Goal: Task Accomplishment & Management: Manage account settings

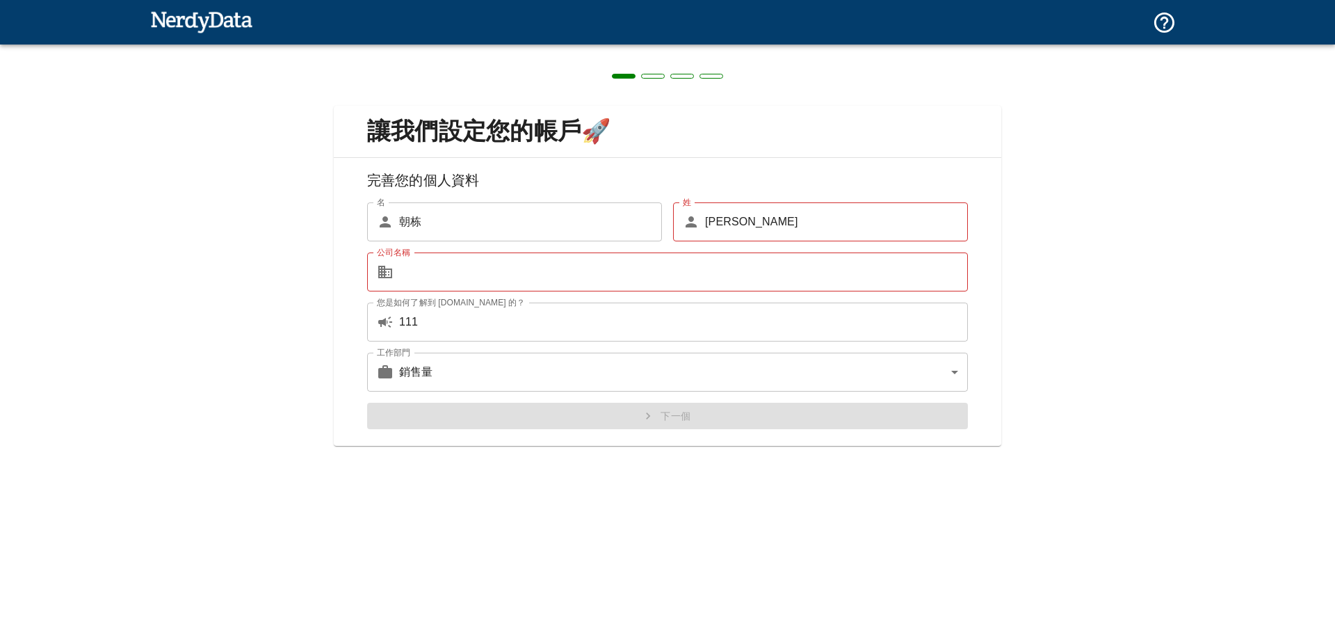
click at [474, 221] on input "朝栋" at bounding box center [530, 221] width 263 height 39
click at [466, 267] on input "公司名稱" at bounding box center [683, 271] width 569 height 39
click at [470, 49] on body "Original text Rate this translation Your feedback will be used to help improve …" at bounding box center [667, 24] width 1335 height 49
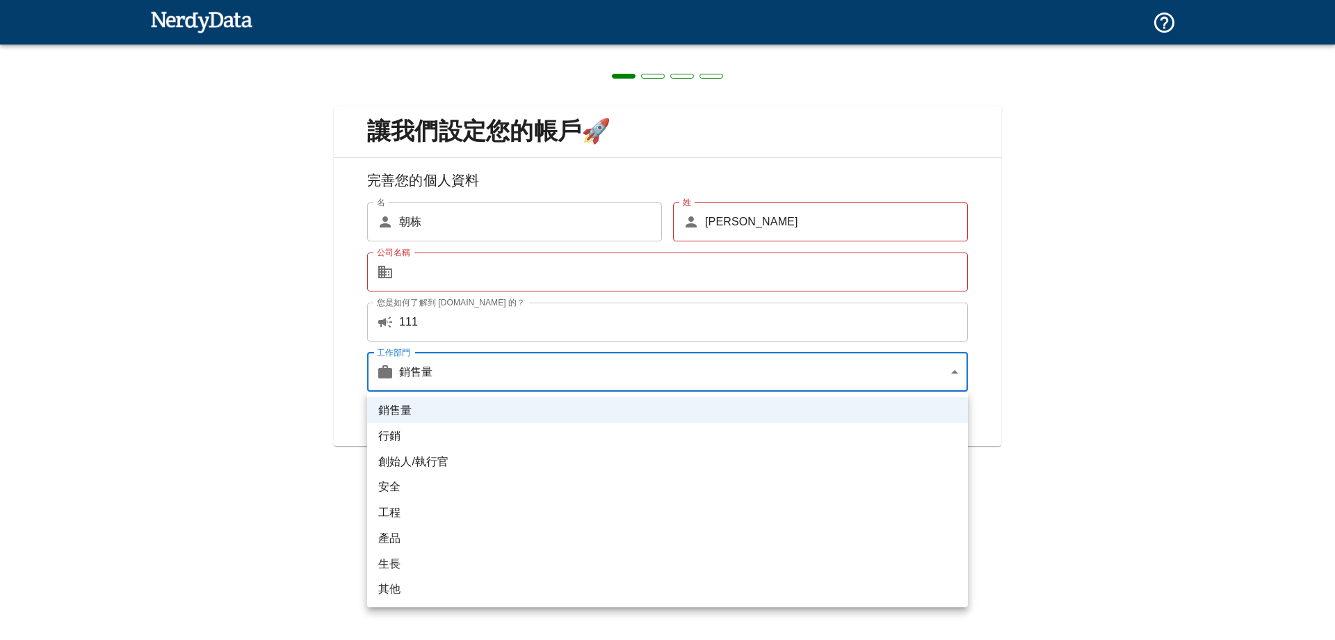
click at [475, 410] on li "銷售量" at bounding box center [667, 410] width 601 height 26
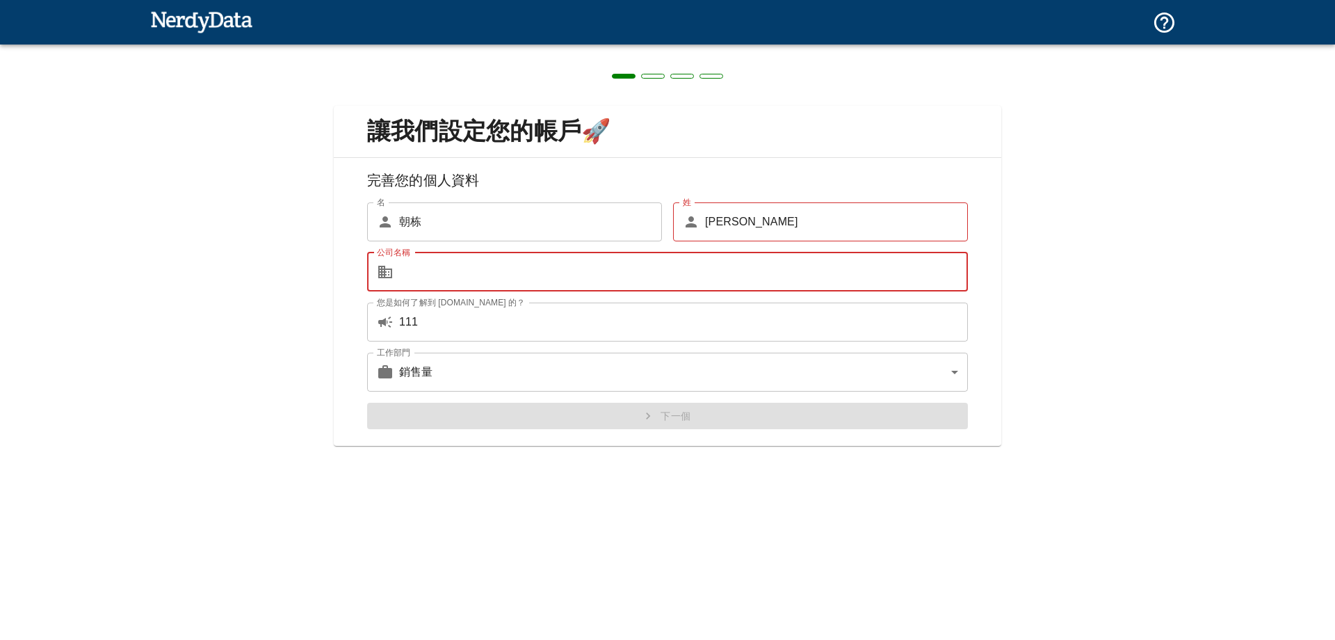
click at [448, 257] on input "公司名稱" at bounding box center [683, 271] width 569 height 39
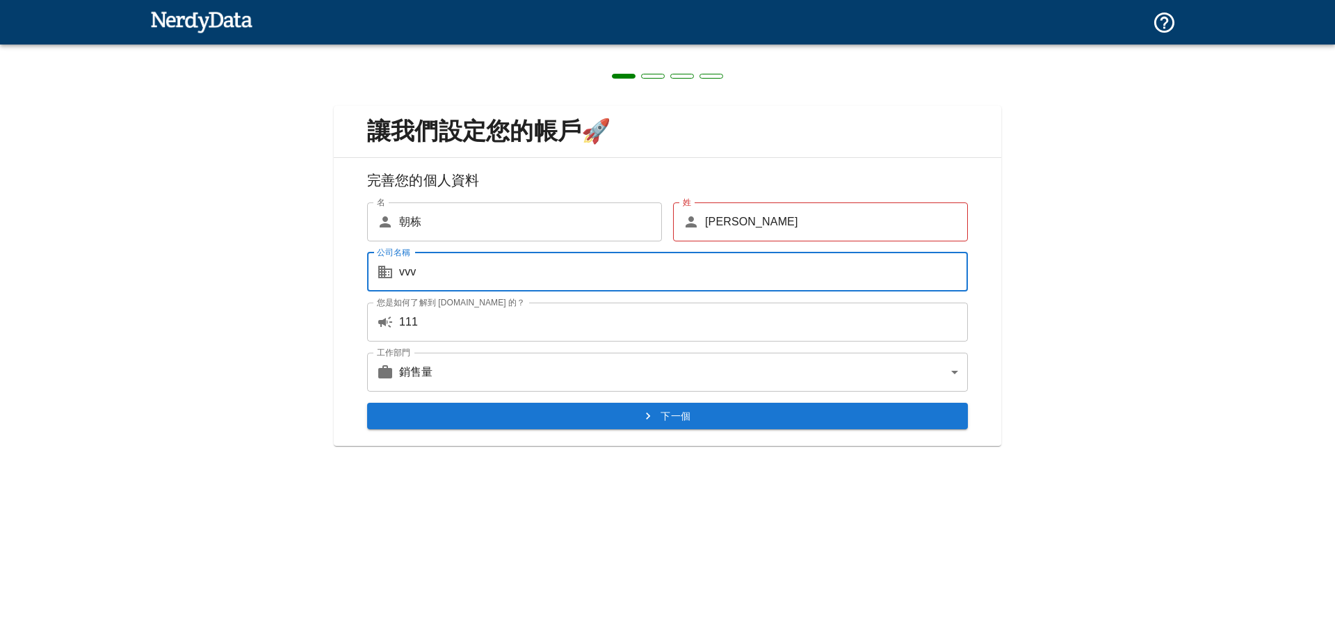
type input "vvv"
click at [604, 428] on button "下一個" at bounding box center [667, 416] width 601 height 26
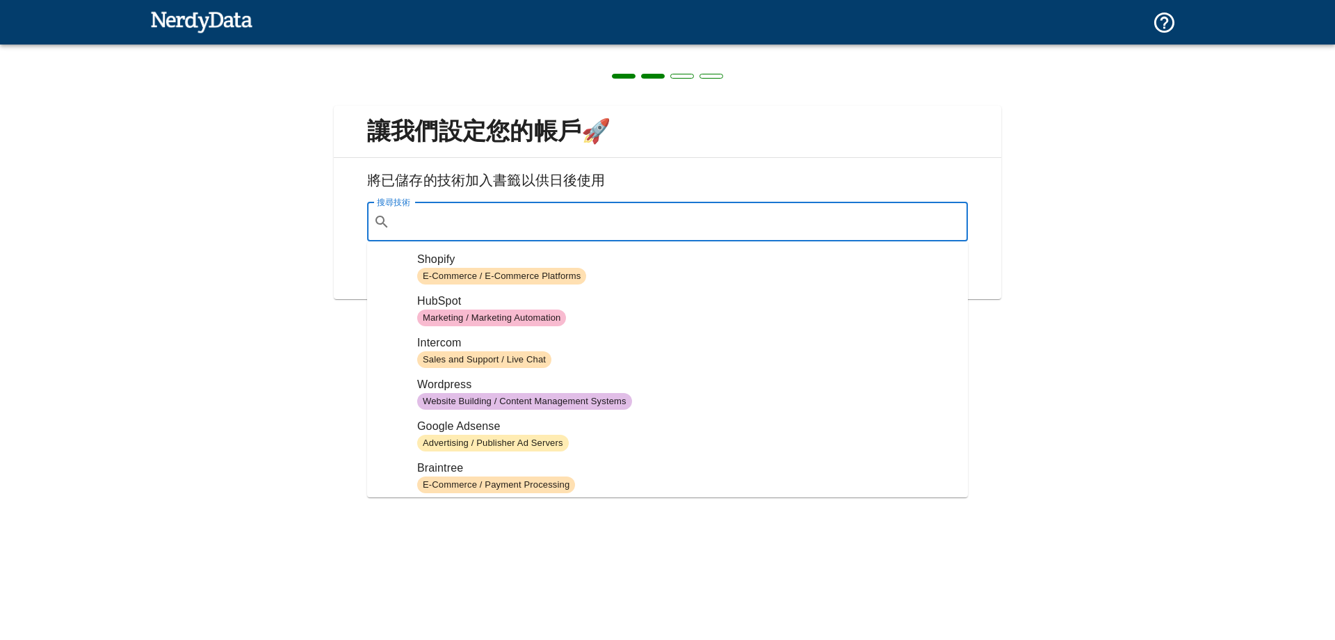
click at [559, 230] on input "搜尋技術" at bounding box center [679, 222] width 566 height 26
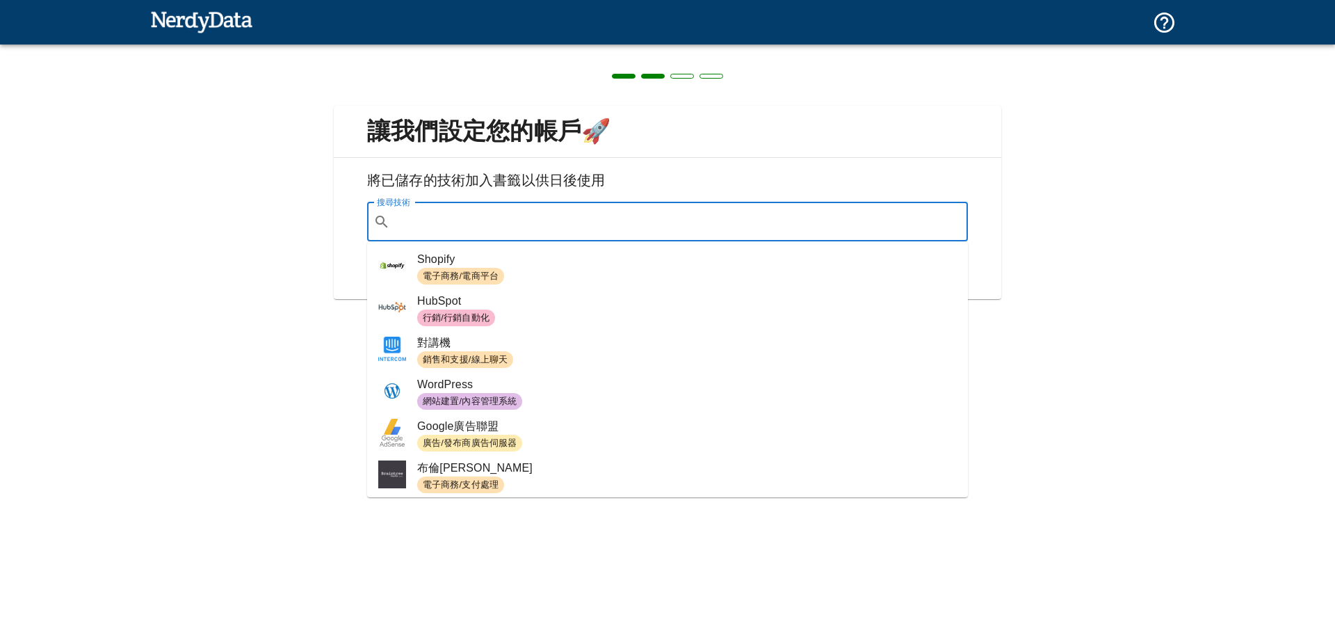
click at [588, 276] on span "電子商務/電商平台" at bounding box center [687, 276] width 540 height 17
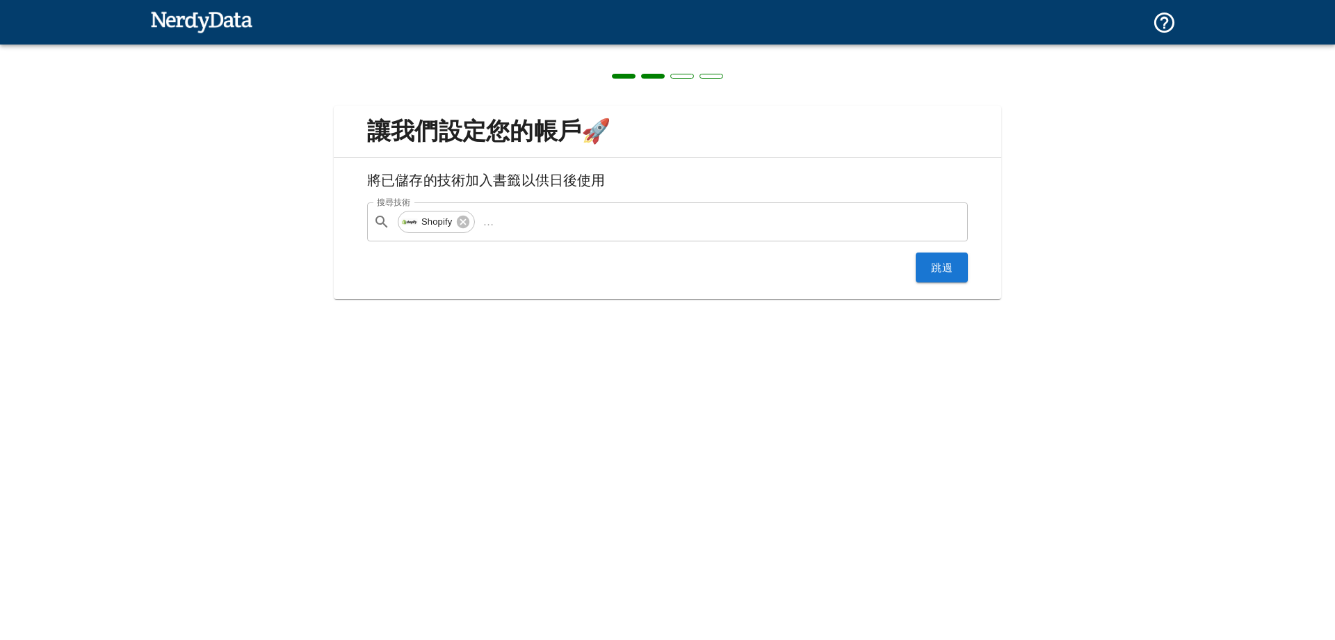
click at [931, 273] on font "跳過" at bounding box center [942, 267] width 22 height 19
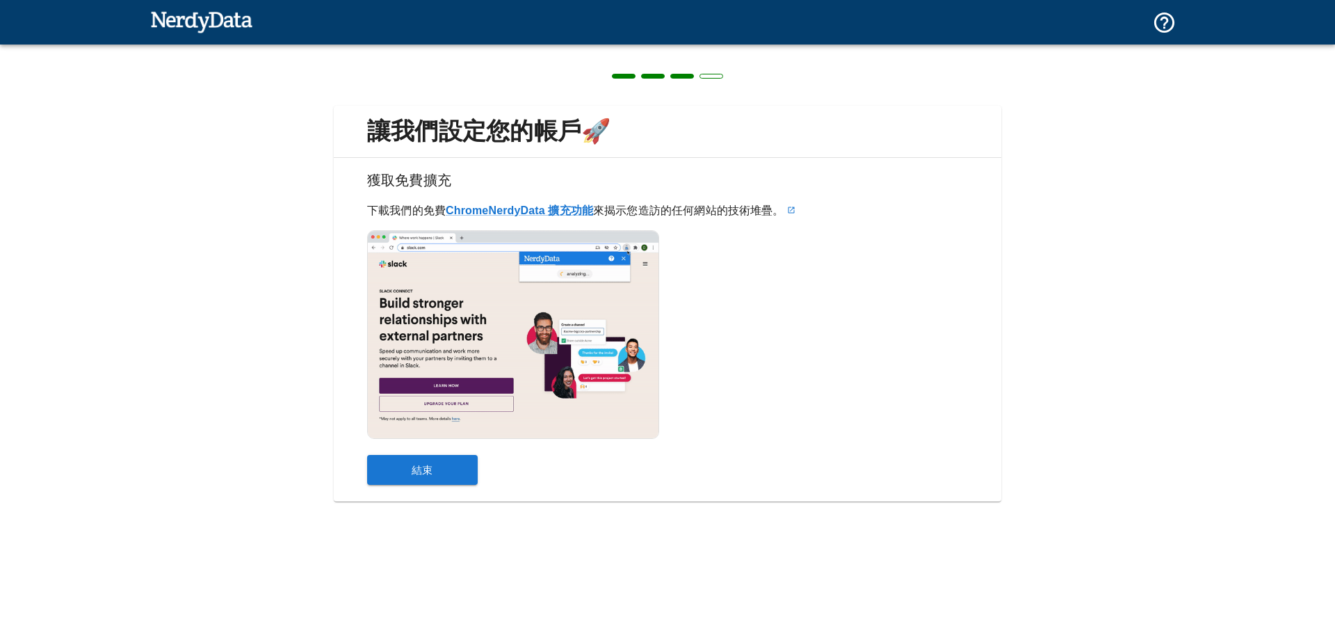
click at [467, 472] on button "結束" at bounding box center [422, 470] width 111 height 30
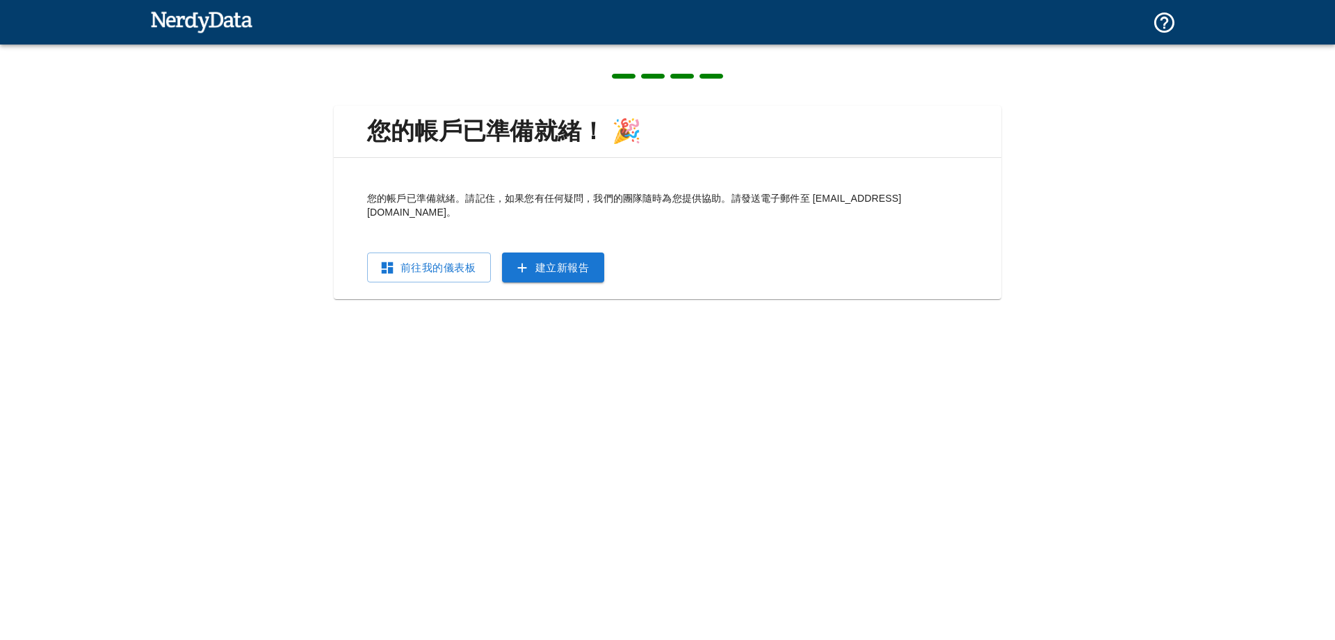
click at [448, 261] on font "前往我的儀表板" at bounding box center [438, 267] width 75 height 19
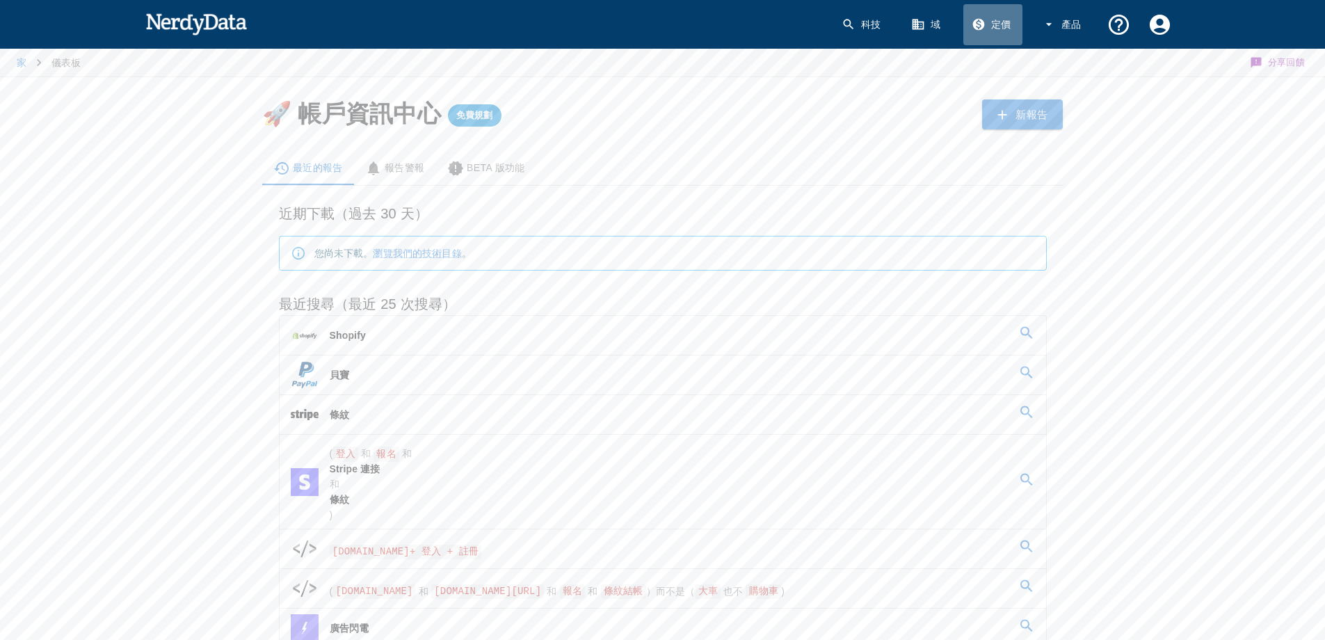
click at [1004, 28] on font "定價" at bounding box center [1001, 24] width 20 height 11
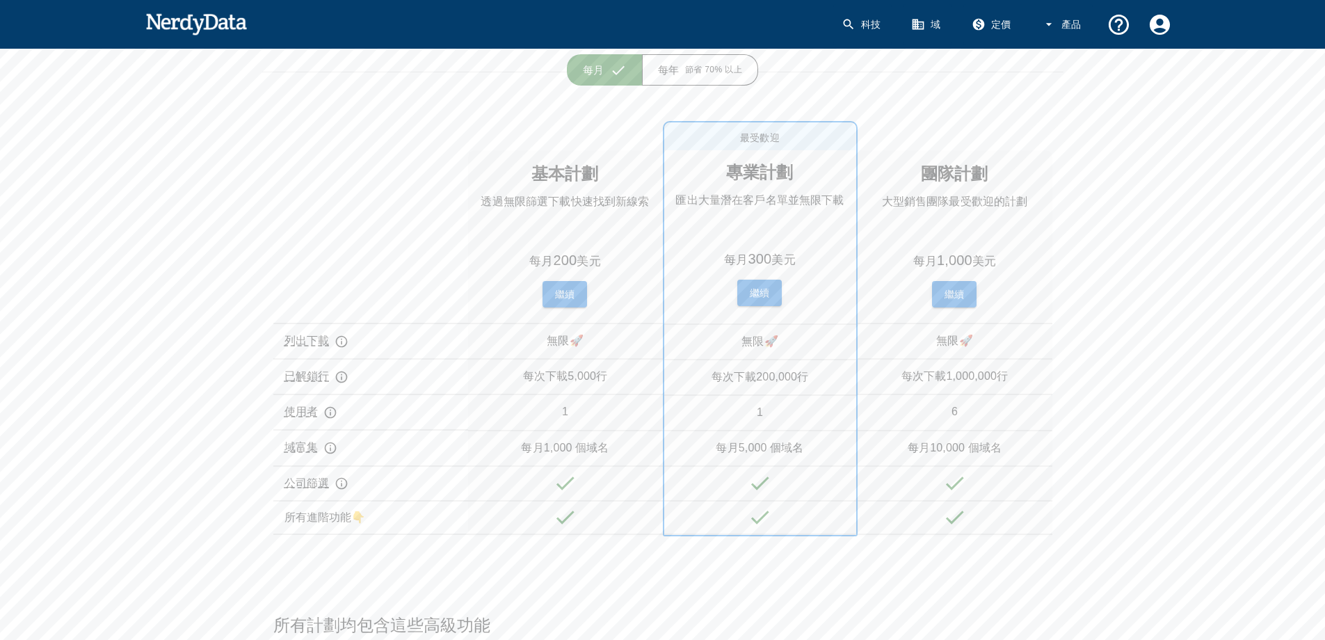
scroll to position [139, 0]
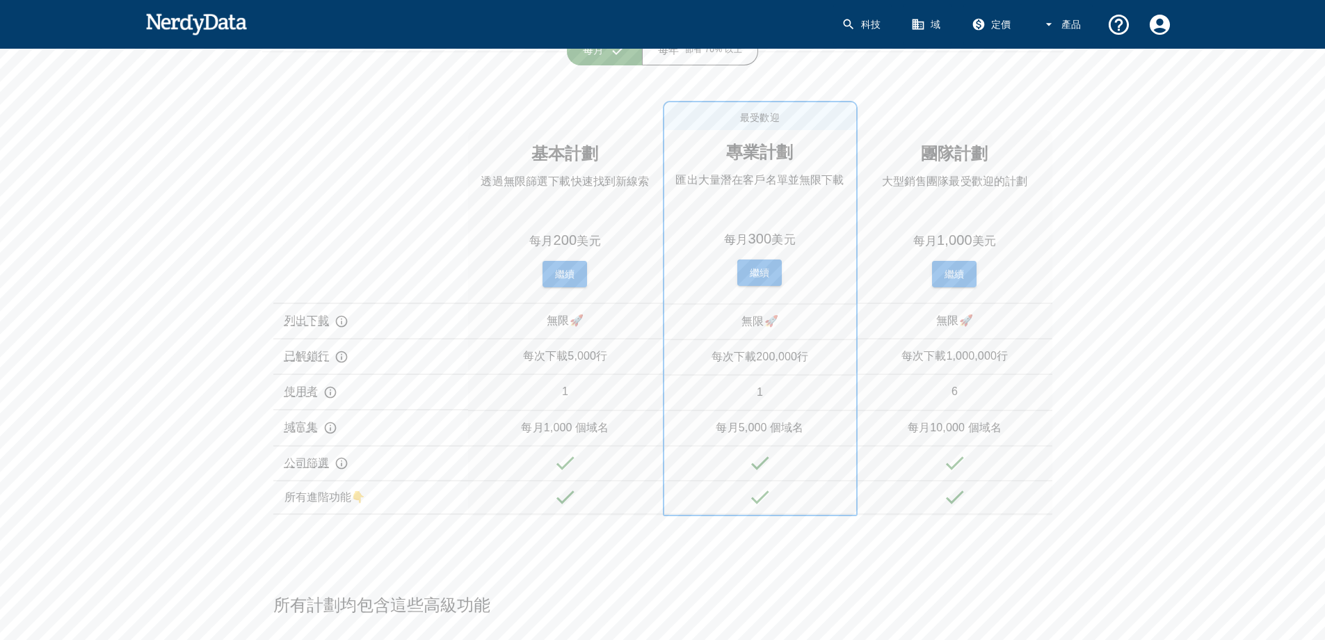
click at [632, 357] on div "每次下載 5,000行" at bounding box center [565, 355] width 195 height 35
click at [568, 275] on font "繼續" at bounding box center [565, 273] width 20 height 11
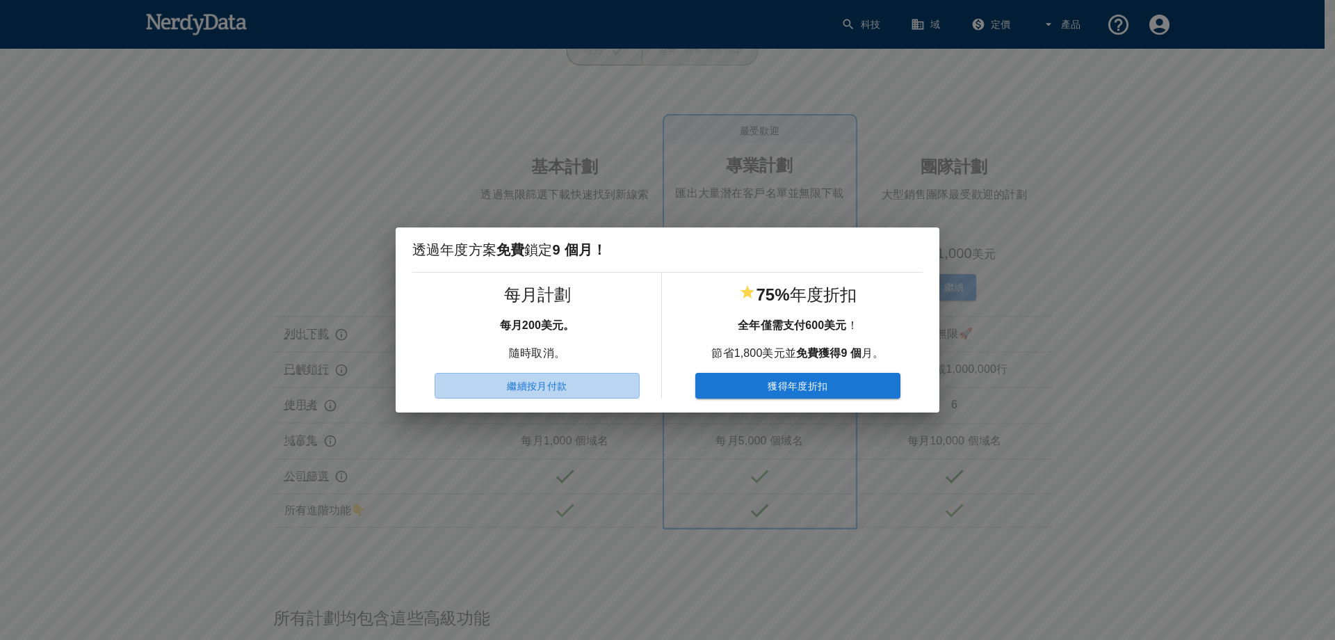
click at [593, 389] on button "繼續按月付款" at bounding box center [537, 386] width 205 height 26
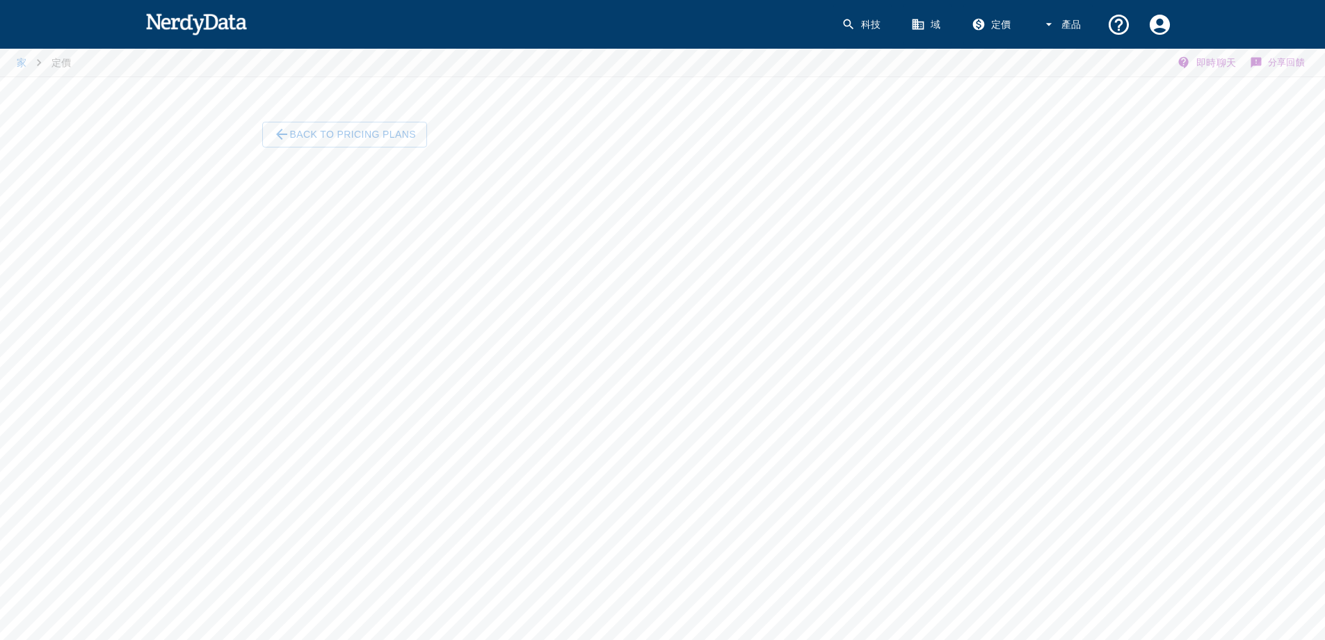
scroll to position [0, 0]
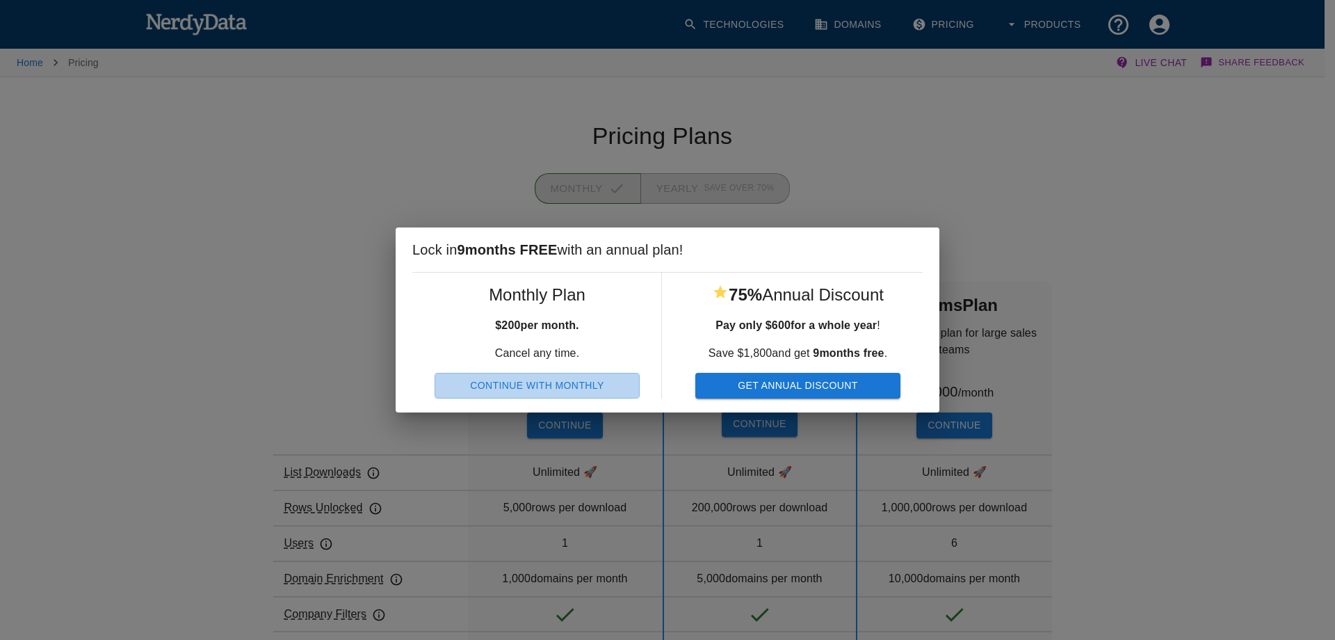
click at [594, 388] on button "Continue With Monthly" at bounding box center [537, 386] width 205 height 26
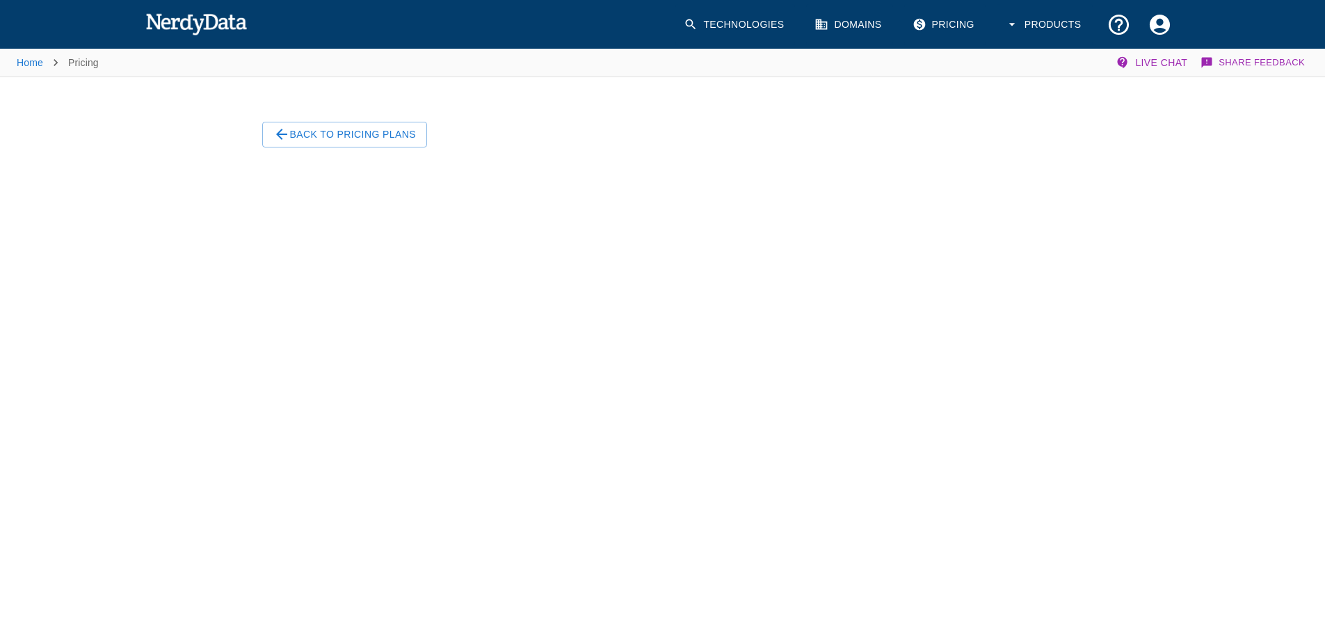
click at [731, 25] on link "Technologies" at bounding box center [735, 24] width 120 height 41
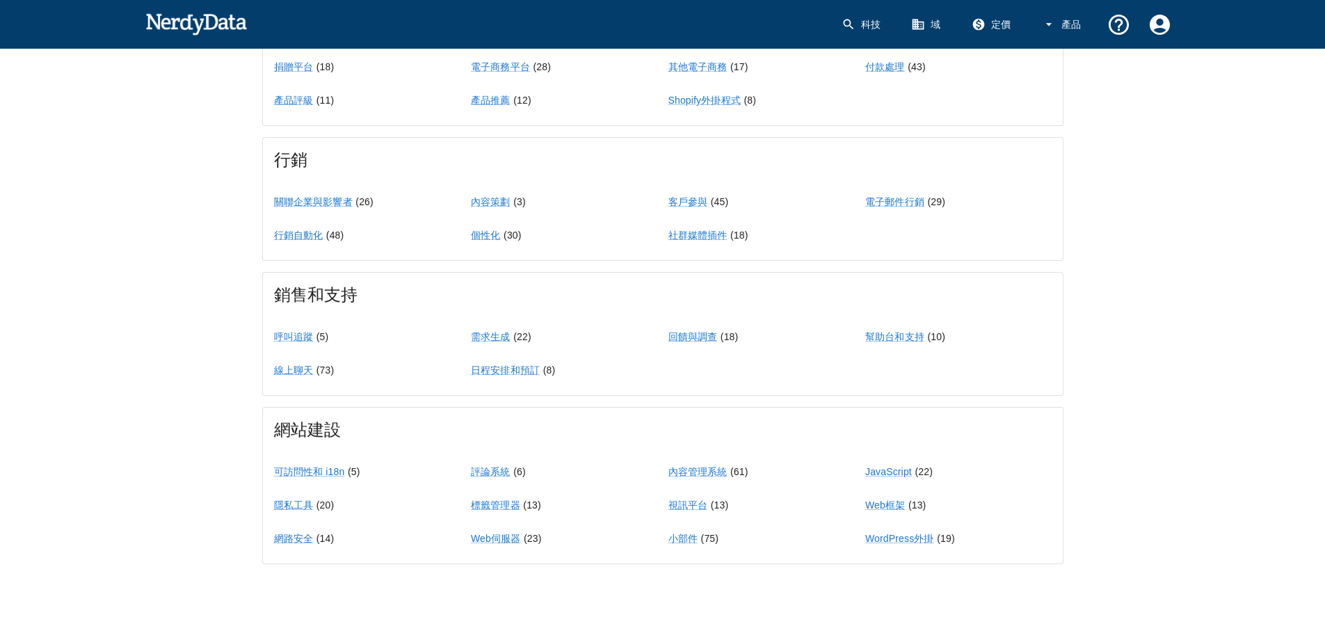
scroll to position [1115, 0]
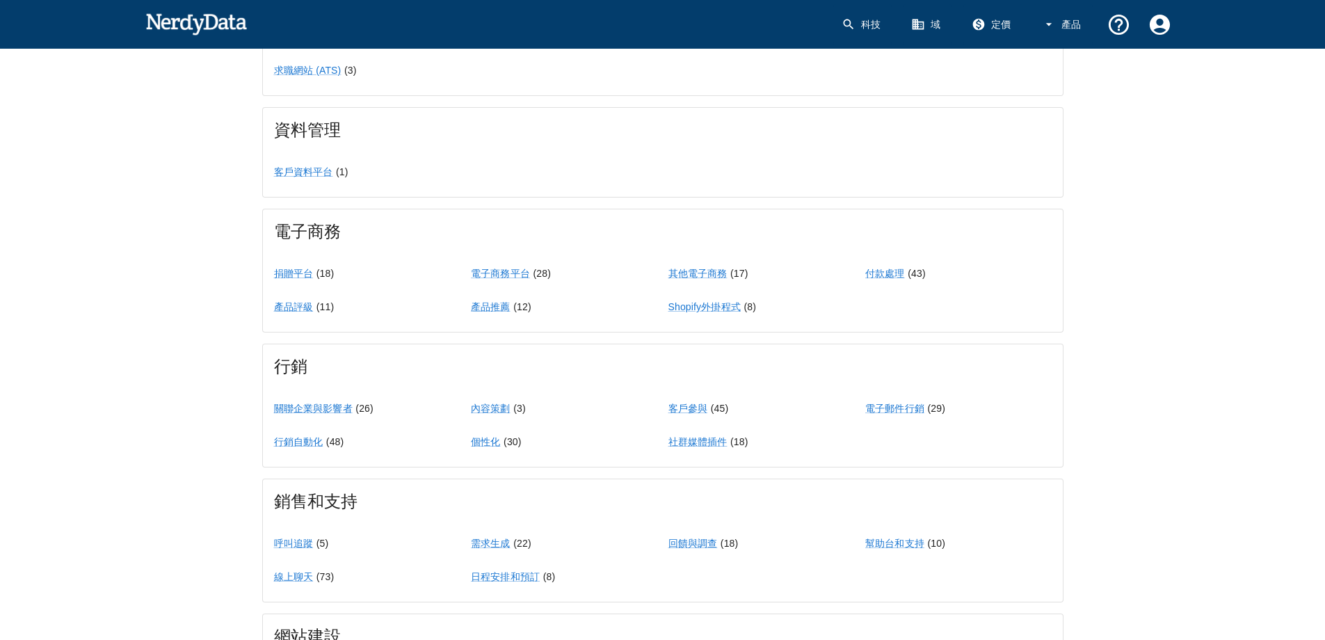
scroll to position [628, 0]
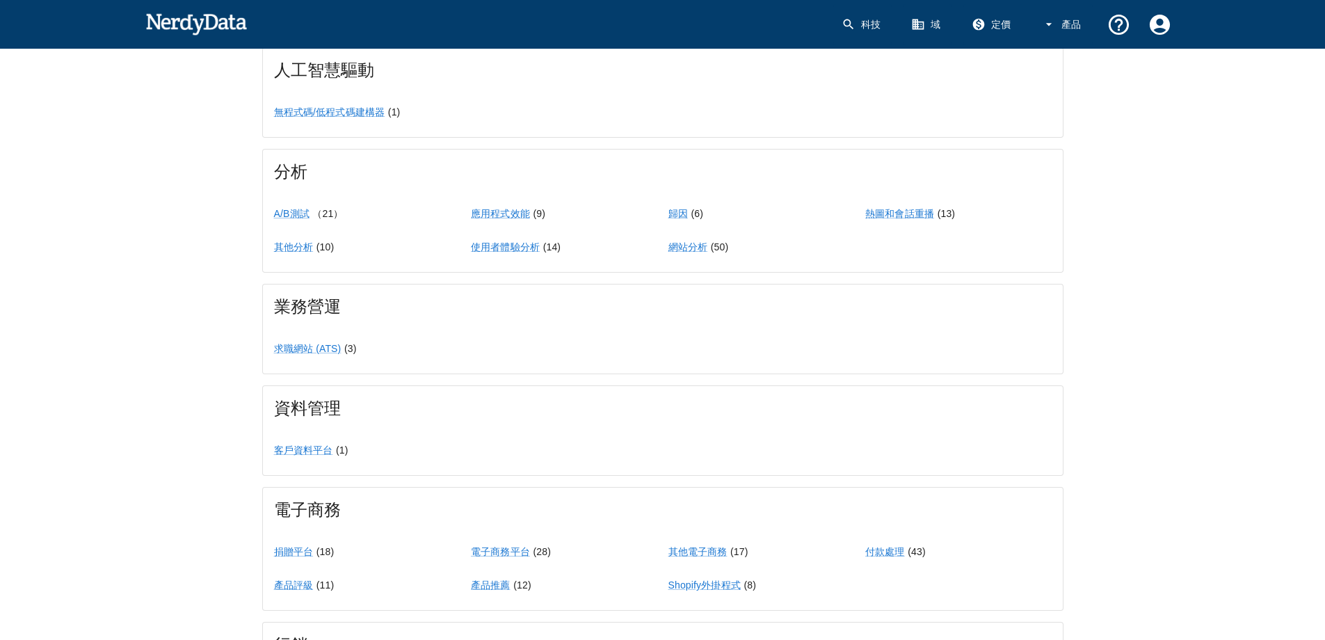
click at [1006, 34] on link "定價" at bounding box center [992, 24] width 59 height 41
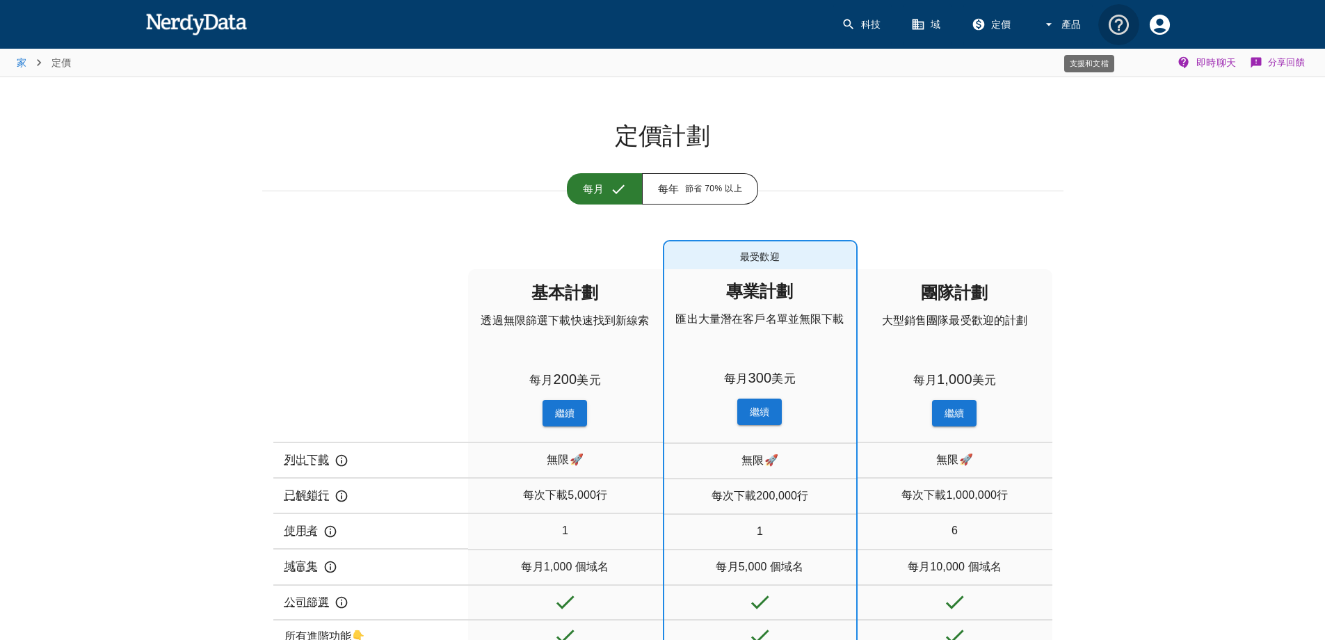
click at [1124, 22] on icon "支援和文檔" at bounding box center [1118, 25] width 24 height 24
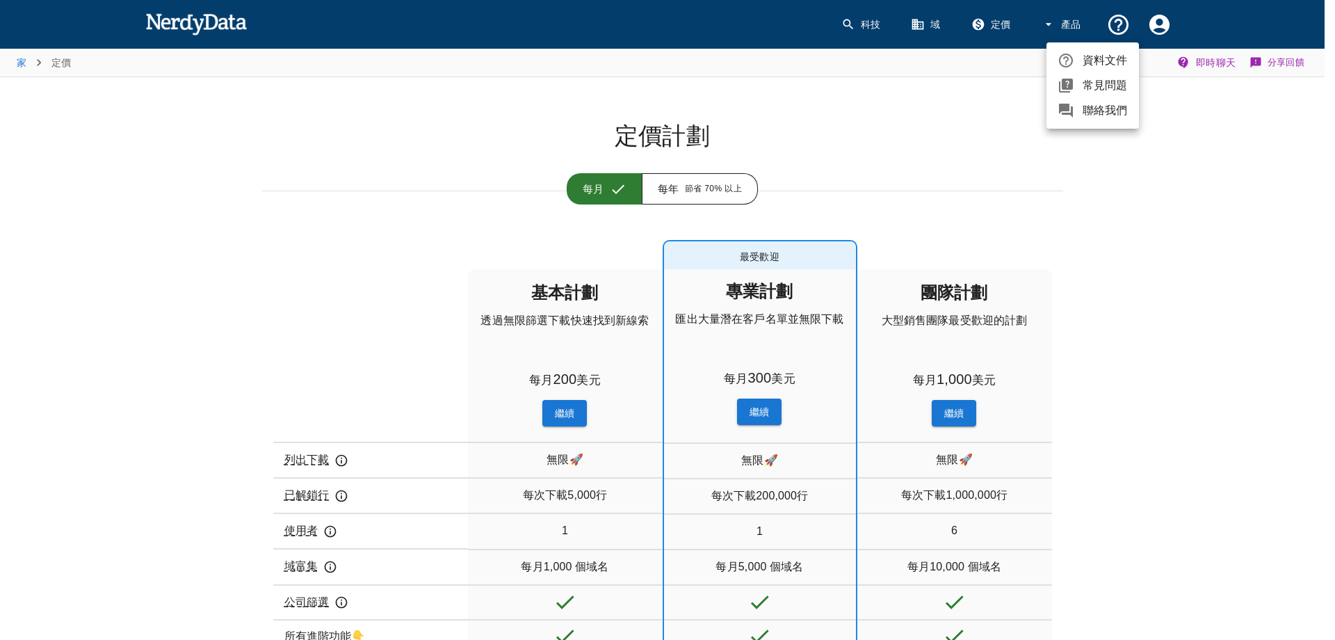
click at [1154, 30] on div at bounding box center [667, 320] width 1335 height 640
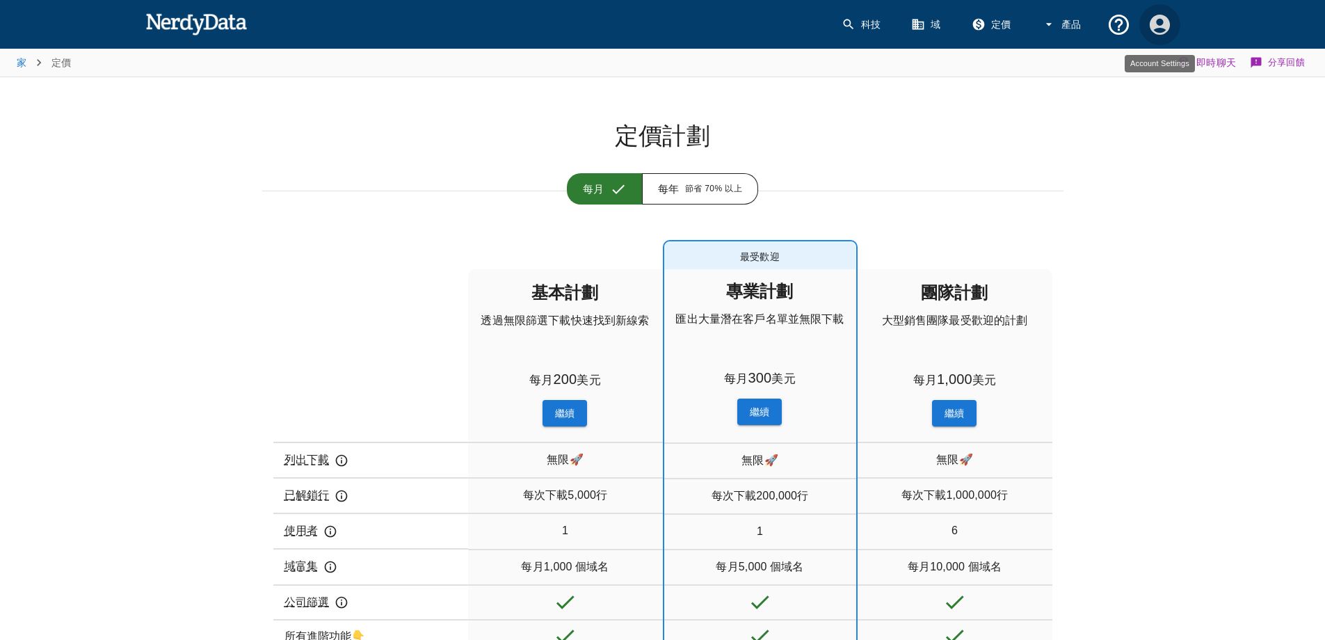
click at [1154, 29] on icon "帳戶設定" at bounding box center [1159, 25] width 24 height 24
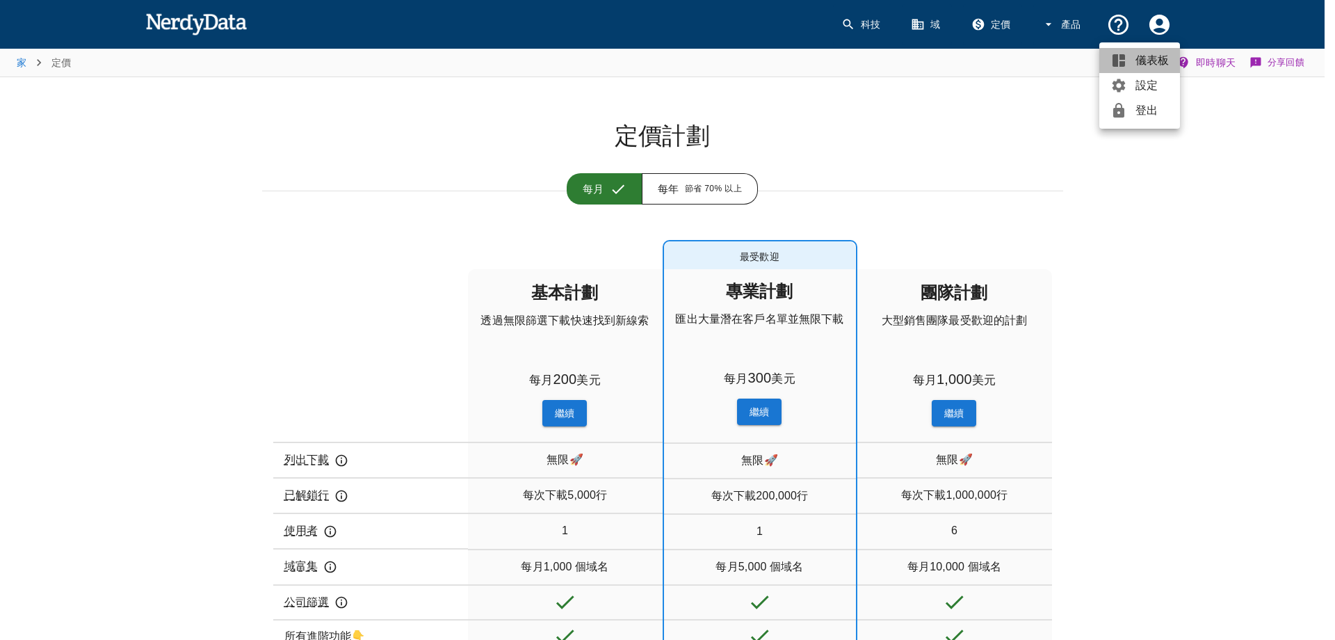
click at [1156, 67] on span "儀表板" at bounding box center [1152, 60] width 33 height 17
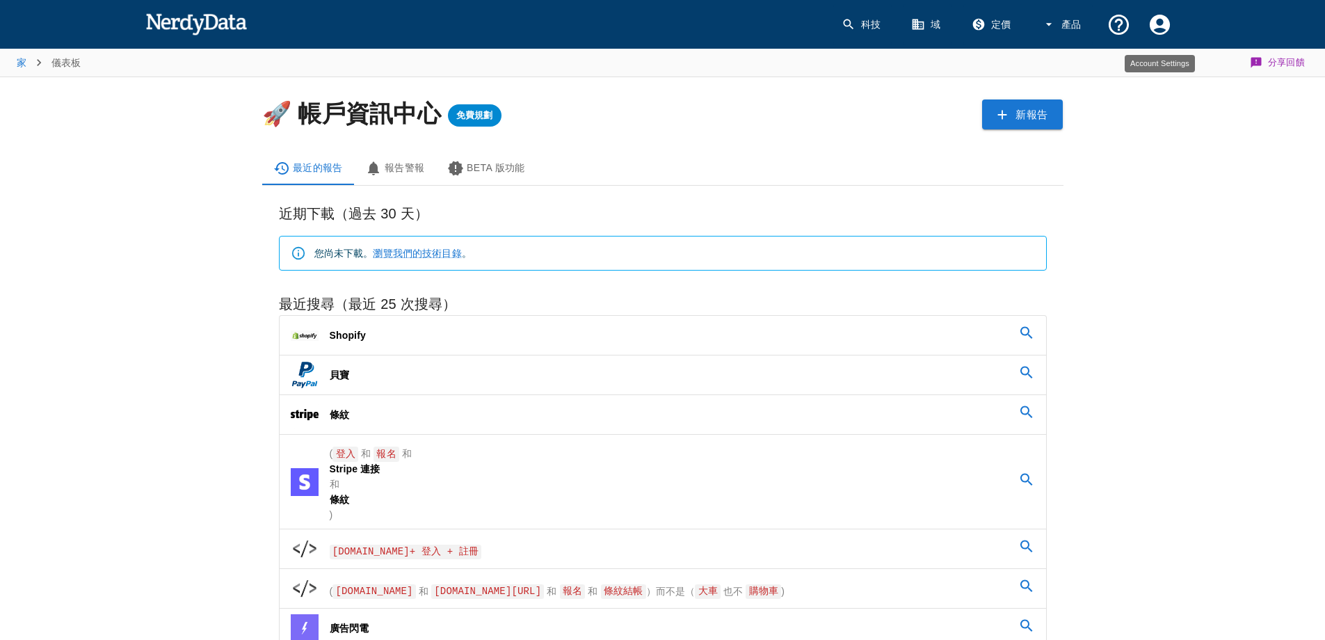
click at [1159, 15] on icon "帳戶設定" at bounding box center [1159, 24] width 20 height 20
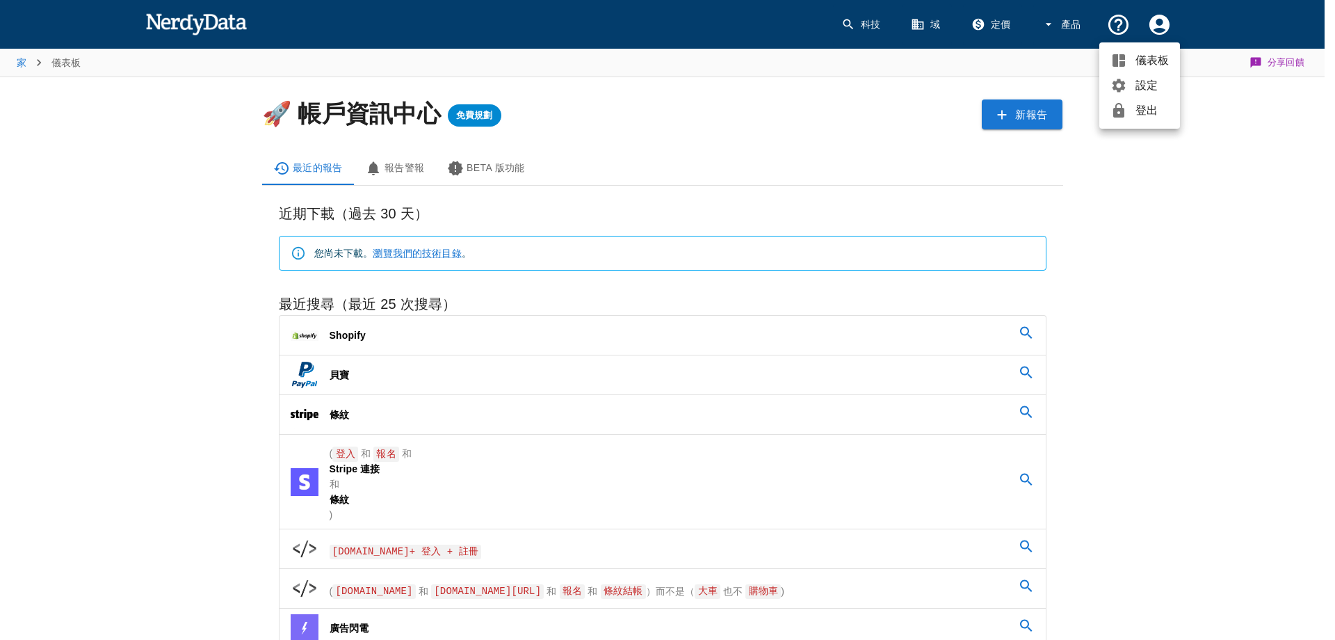
click at [1152, 81] on font "設定" at bounding box center [1147, 85] width 22 height 12
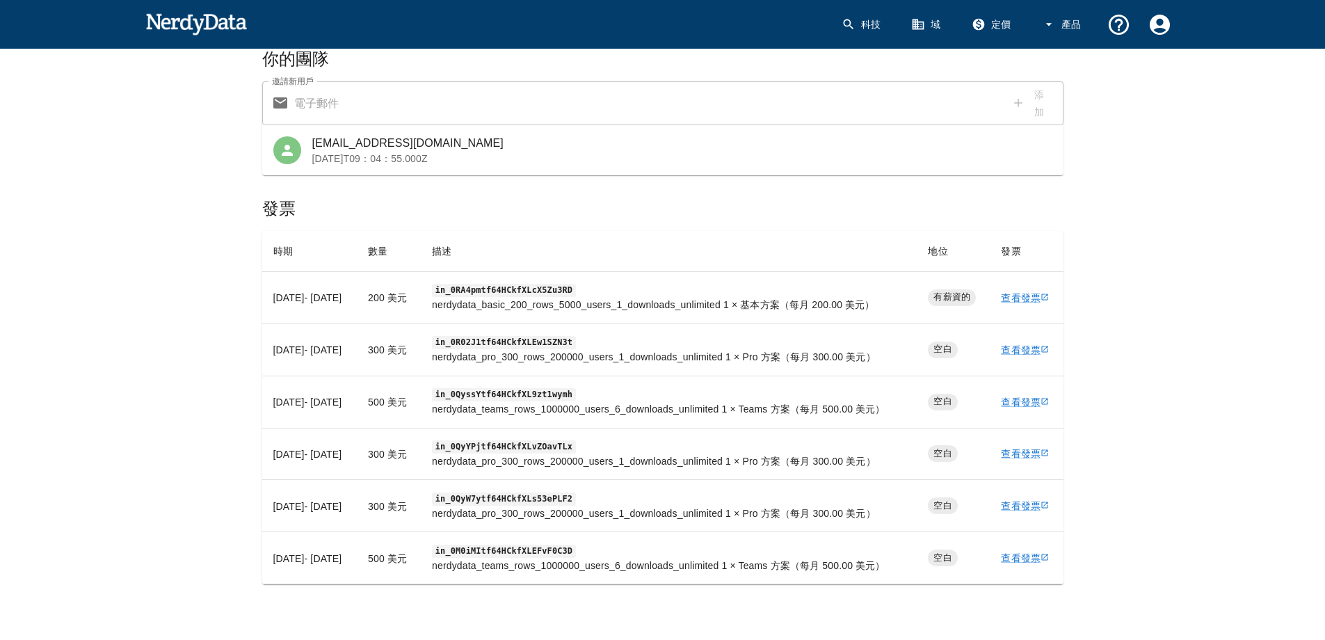
scroll to position [231, 0]
click at [1039, 292] on font "查看發票" at bounding box center [1021, 297] width 40 height 11
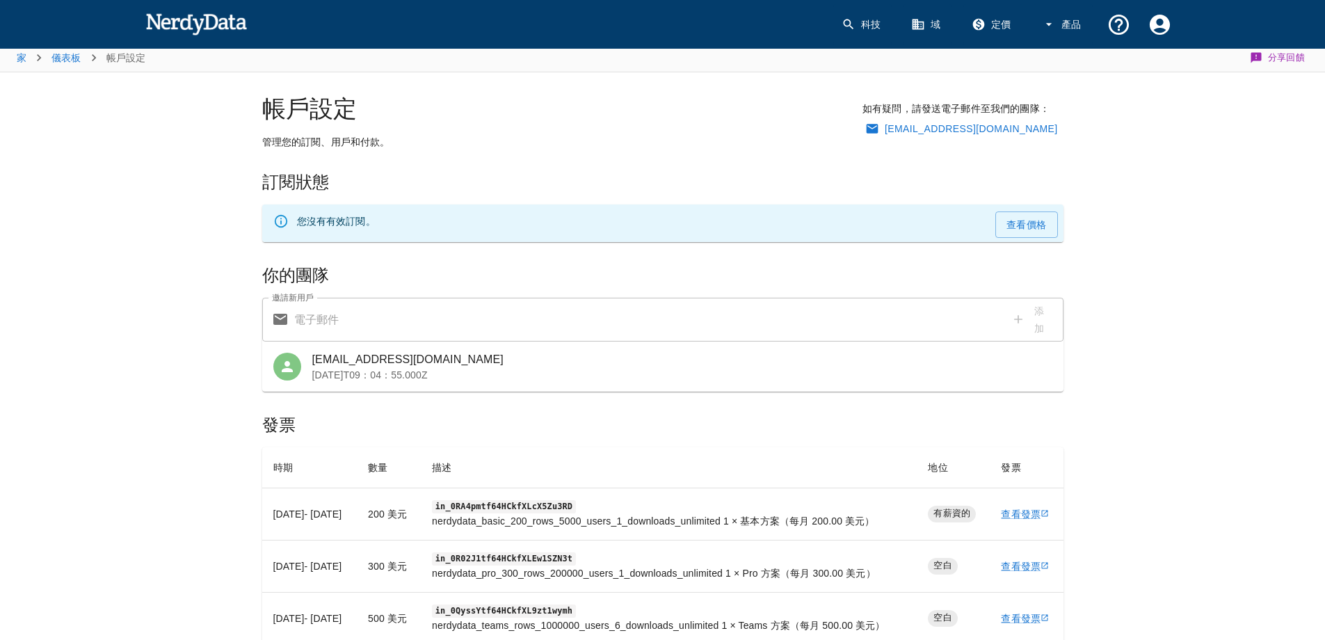
scroll to position [0, 0]
